Goal: Transaction & Acquisition: Purchase product/service

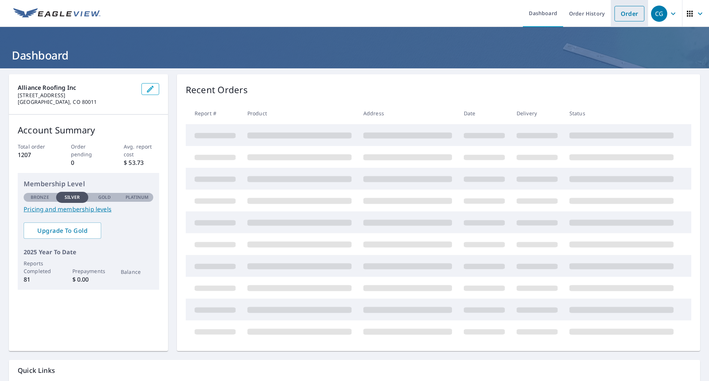
click at [625, 14] on link "Order" at bounding box center [629, 14] width 30 height 16
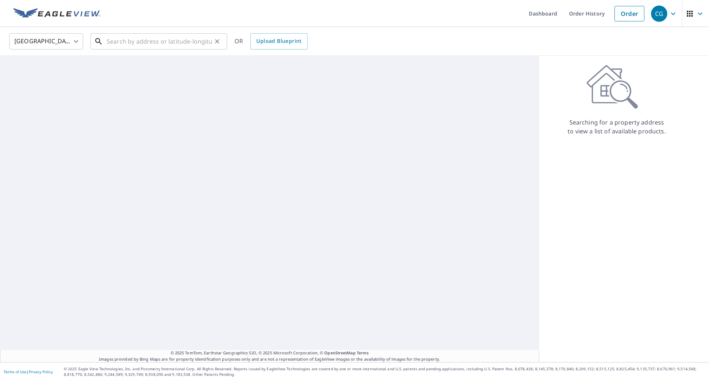
click at [189, 41] on input "text" at bounding box center [159, 41] width 105 height 21
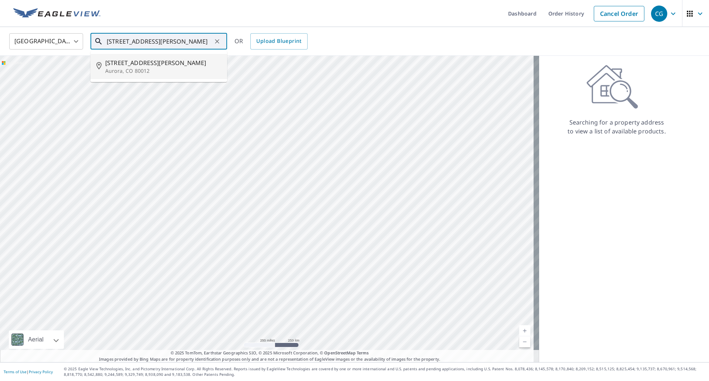
click at [152, 69] on p "Aurora, CO 80012" at bounding box center [163, 70] width 116 height 7
type input "[STREET_ADDRESS][PERSON_NAME]"
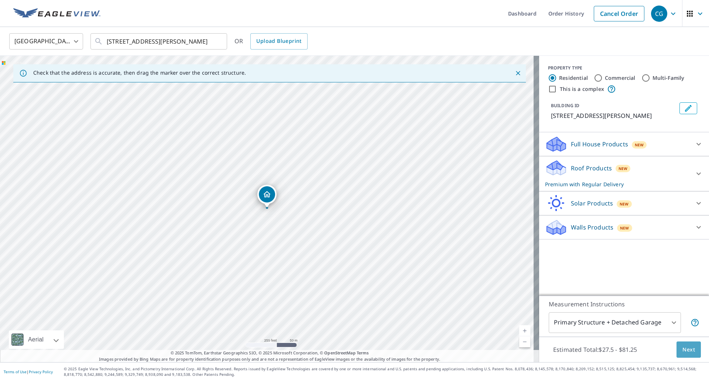
click at [684, 350] on span "Next" at bounding box center [688, 349] width 13 height 9
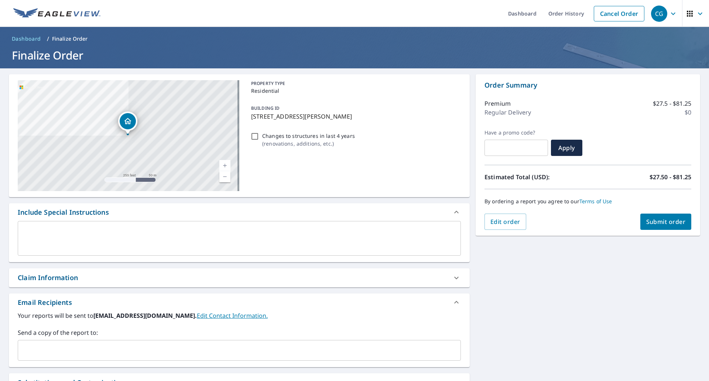
click at [110, 352] on input "text" at bounding box center [233, 350] width 425 height 14
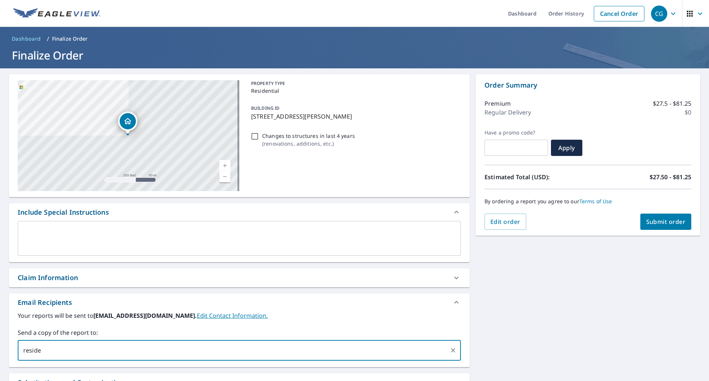
type input "[EMAIL_ADDRESS][DOMAIN_NAME]"
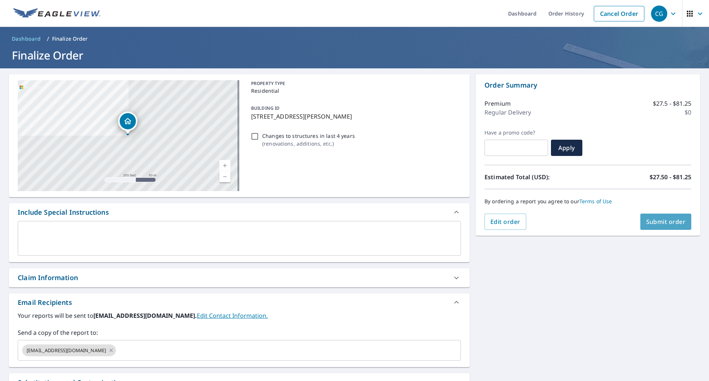
click at [668, 223] on span "Submit order" at bounding box center [665, 221] width 39 height 8
checkbox input "true"
